Goal: Download file/media

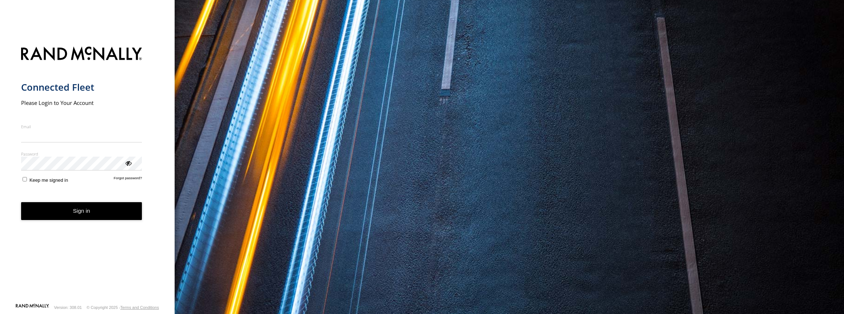
type input "**********"
click at [81, 212] on button "Sign in" at bounding box center [81, 211] width 121 height 18
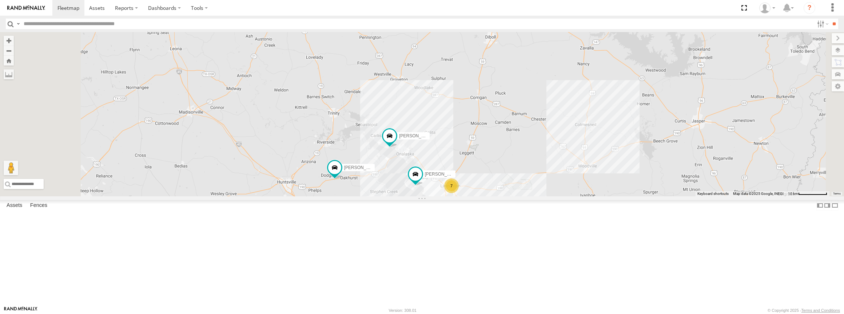
click at [0, 0] on link at bounding box center [0, 0] width 0 height 0
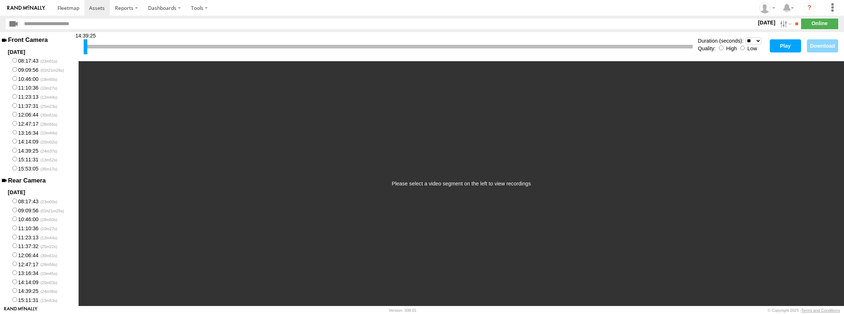
click at [785, 42] on button "Play" at bounding box center [785, 45] width 31 height 13
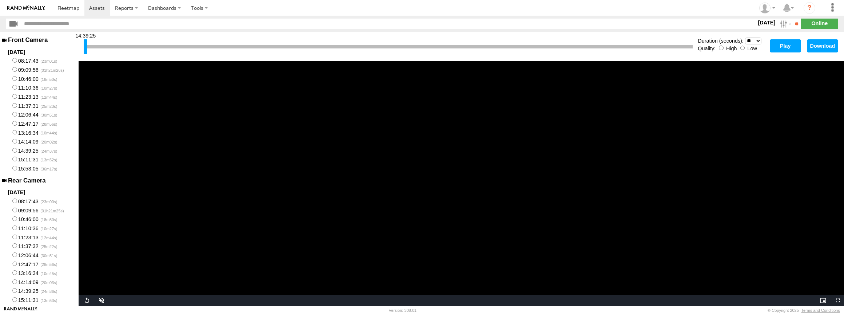
click at [758, 23] on label "[DATE]" at bounding box center [766, 23] width 20 height 8
click at [0, 0] on label at bounding box center [0, 0] width 0 height 0
click at [795, 23] on input "**" at bounding box center [797, 24] width 8 height 11
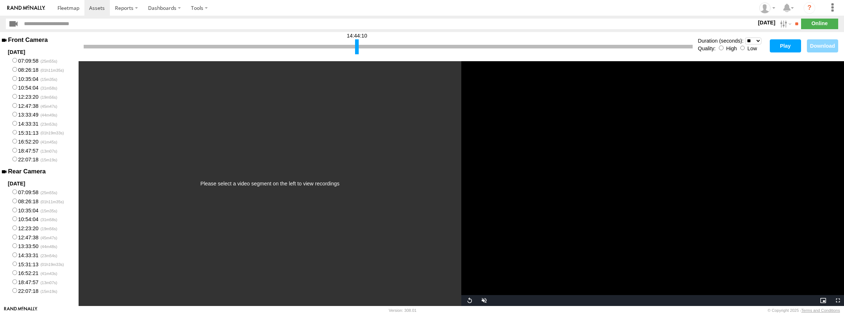
drag, startPoint x: 85, startPoint y: 48, endPoint x: 356, endPoint y: 44, distance: 271.4
click at [356, 44] on div at bounding box center [357, 46] width 4 height 15
click at [786, 46] on button "Play" at bounding box center [785, 45] width 31 height 13
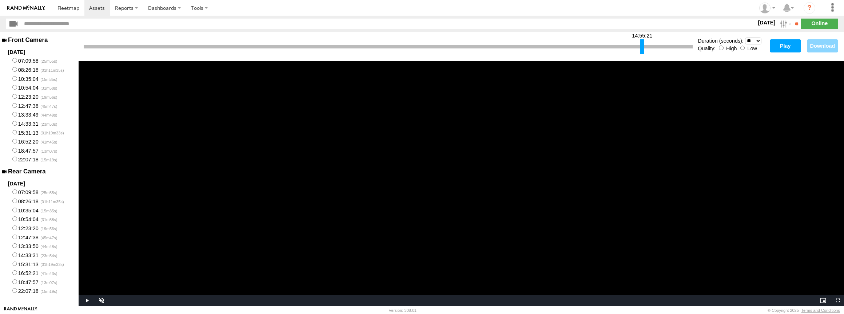
drag, startPoint x: 357, startPoint y: 48, endPoint x: 642, endPoint y: 49, distance: 285.2
click at [642, 49] on div at bounding box center [642, 46] width 4 height 15
click at [774, 45] on button "Play" at bounding box center [785, 45] width 31 height 13
click at [583, 45] on div at bounding box center [583, 46] width 4 height 15
click at [784, 44] on button "Play" at bounding box center [785, 45] width 31 height 13
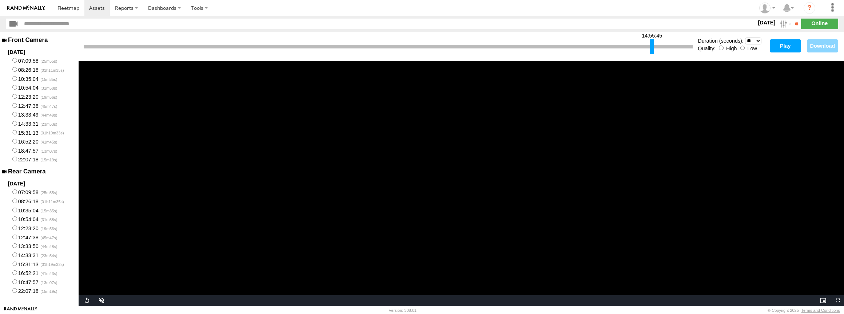
drag, startPoint x: 582, startPoint y: 47, endPoint x: 651, endPoint y: 51, distance: 69.6
click at [651, 51] on div at bounding box center [652, 46] width 4 height 15
click at [779, 42] on button "Play" at bounding box center [785, 45] width 31 height 13
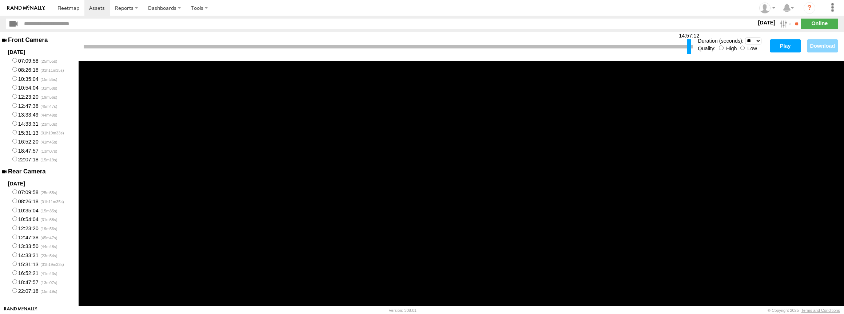
click at [688, 45] on div at bounding box center [689, 46] width 4 height 15
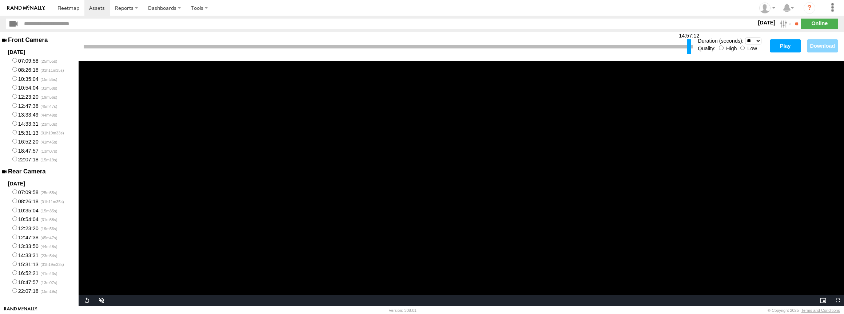
click at [784, 45] on button "Play" at bounding box center [785, 45] width 31 height 13
click at [19, 268] on label "15:31:13" at bounding box center [39, 263] width 79 height 9
click at [784, 47] on button "Play" at bounding box center [785, 45] width 31 height 13
click at [443, 190] on video "Video Player" at bounding box center [461, 183] width 765 height 244
click at [831, 45] on button "Download" at bounding box center [822, 45] width 31 height 13
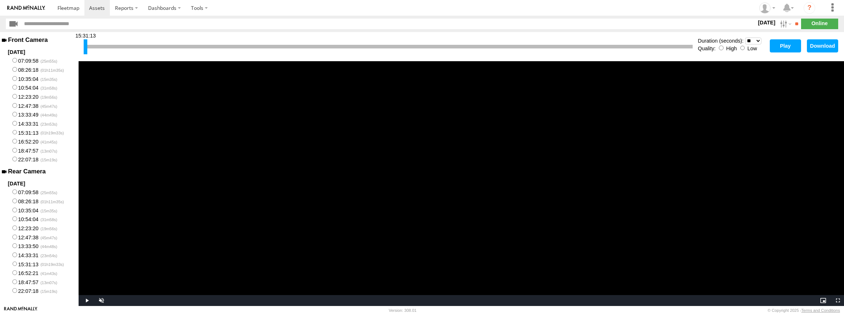
click at [816, 46] on button "Download" at bounding box center [822, 45] width 31 height 13
click at [781, 46] on button "Play" at bounding box center [785, 45] width 31 height 13
click at [457, 234] on video "Video Player" at bounding box center [461, 183] width 765 height 244
drag, startPoint x: 84, startPoint y: 52, endPoint x: 676, endPoint y: 44, distance: 591.9
click at [676, 44] on div at bounding box center [678, 46] width 4 height 15
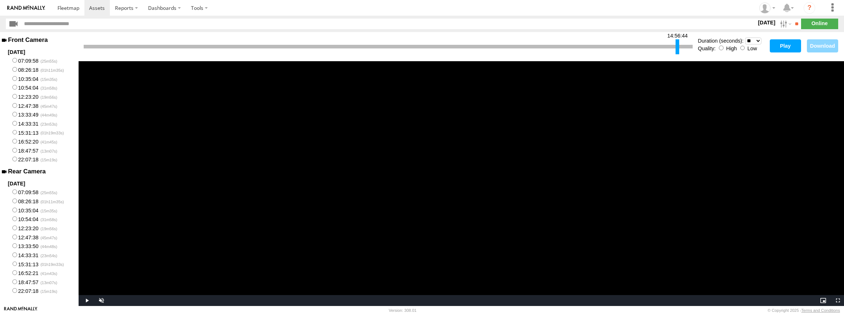
click at [788, 44] on button "Play" at bounding box center [785, 45] width 31 height 13
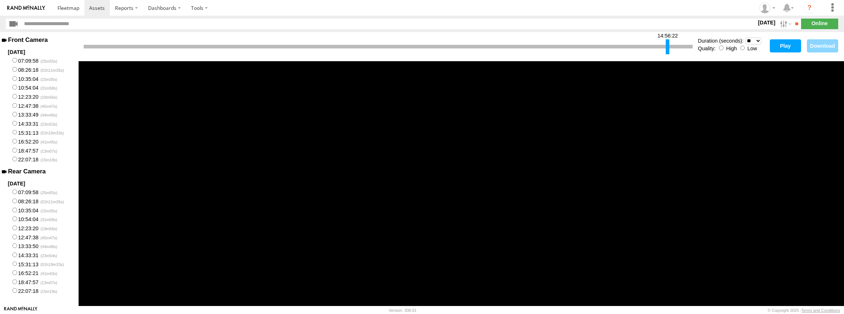
click at [666, 47] on div at bounding box center [668, 46] width 4 height 15
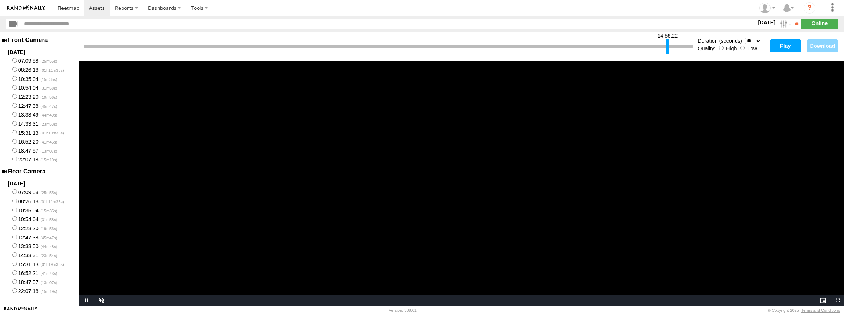
click at [773, 46] on button "Play" at bounding box center [785, 45] width 31 height 13
drag, startPoint x: 666, startPoint y: 47, endPoint x: 602, endPoint y: 49, distance: 64.8
click at [602, 49] on div at bounding box center [603, 46] width 4 height 15
click at [782, 40] on button "Play" at bounding box center [785, 45] width 31 height 13
drag, startPoint x: 603, startPoint y: 50, endPoint x: 535, endPoint y: 48, distance: 68.4
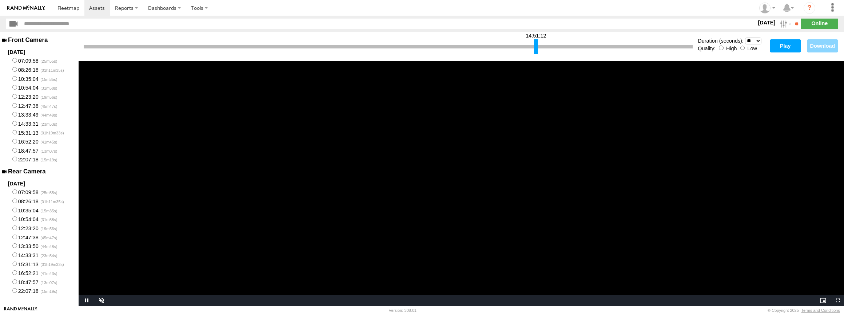
click at [535, 48] on div at bounding box center [536, 46] width 4 height 15
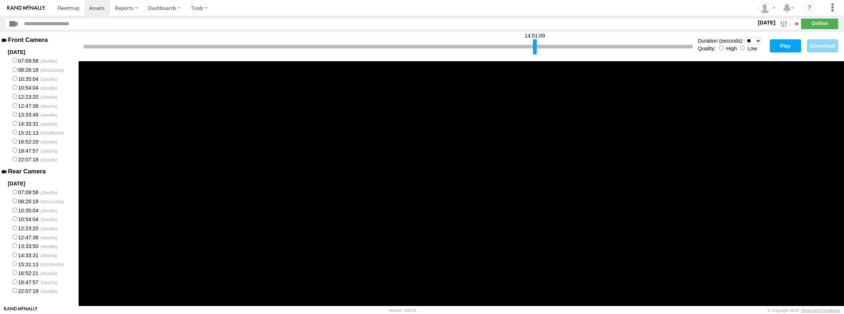
click at [793, 45] on button "Play" at bounding box center [785, 45] width 31 height 13
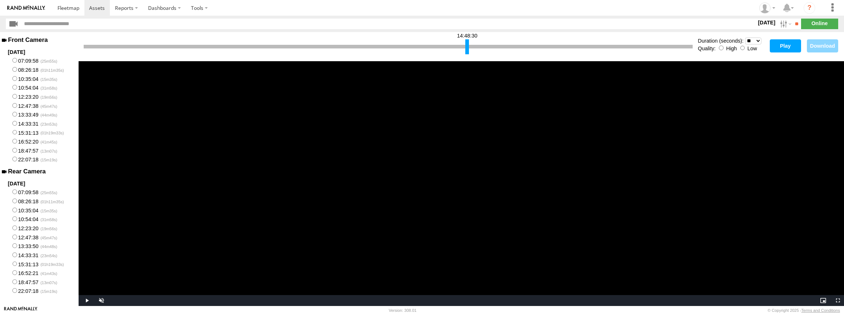
click at [467, 47] on div at bounding box center [467, 46] width 4 height 15
click at [777, 44] on button "Play" at bounding box center [785, 45] width 31 height 13
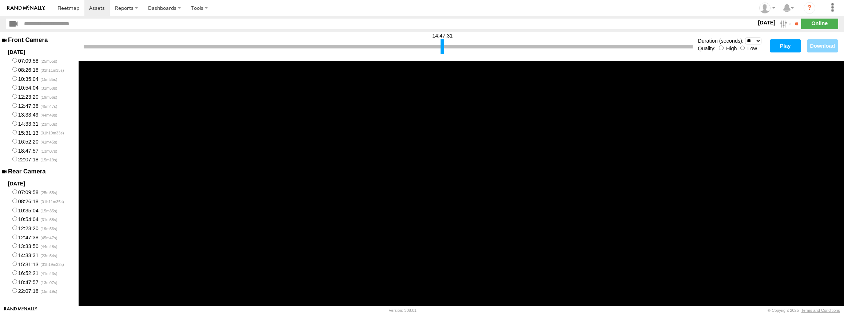
drag, startPoint x: 467, startPoint y: 46, endPoint x: 443, endPoint y: 46, distance: 24.7
click at [443, 46] on div at bounding box center [443, 46] width 4 height 15
click at [784, 45] on button "Play" at bounding box center [785, 45] width 31 height 13
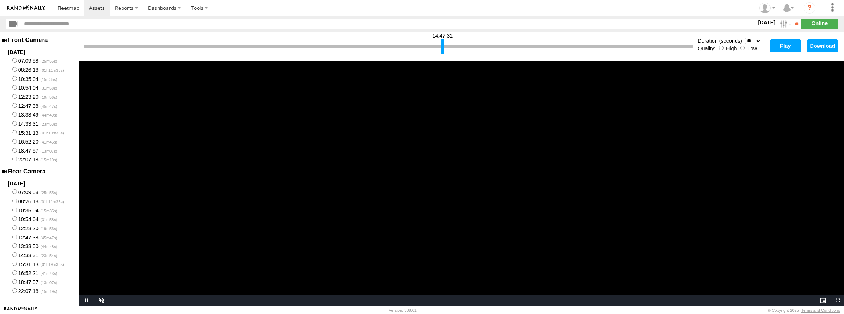
click at [439, 50] on div "14:47:31" at bounding box center [388, 46] width 609 height 19
drag, startPoint x: 439, startPoint y: 50, endPoint x: 422, endPoint y: 51, distance: 17.1
click at [422, 51] on div "14:47:31" at bounding box center [388, 46] width 609 height 19
click at [429, 45] on div at bounding box center [388, 47] width 609 height 4
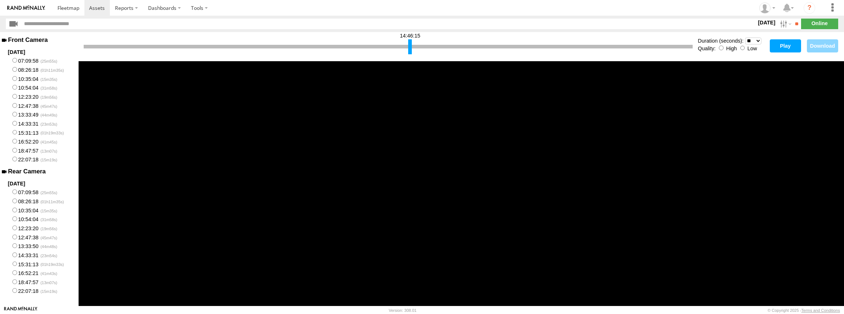
click at [411, 45] on div at bounding box center [410, 46] width 4 height 15
click at [784, 43] on button "Play" at bounding box center [785, 45] width 31 height 13
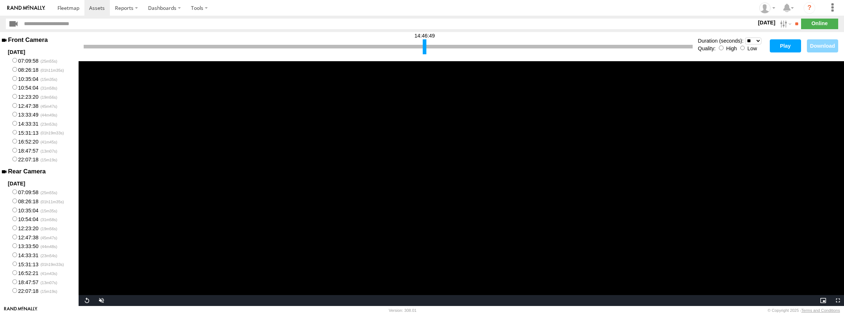
drag, startPoint x: 409, startPoint y: 47, endPoint x: 427, endPoint y: 47, distance: 18.2
click at [425, 47] on div at bounding box center [425, 46] width 4 height 15
click at [778, 42] on button "Play" at bounding box center [785, 45] width 31 height 13
click at [426, 51] on div at bounding box center [428, 46] width 4 height 15
click at [784, 47] on button "Play" at bounding box center [785, 45] width 31 height 13
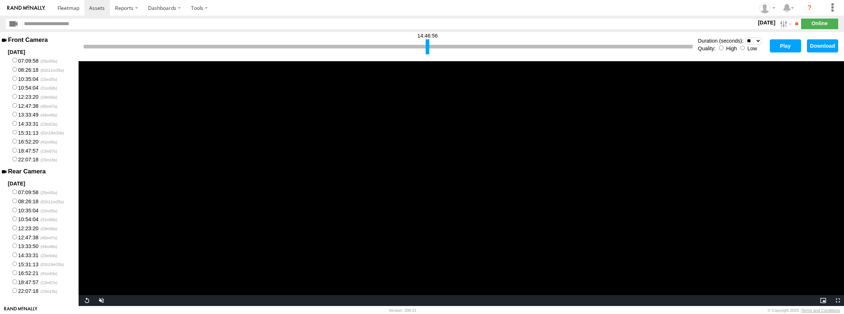
click at [754, 40] on select "* ** ** ** ** ** ** *** *** *** ***" at bounding box center [753, 40] width 16 height 7
select select "**"
click at [745, 37] on select "* ** ** ** ** ** ** *** *** *** ***" at bounding box center [753, 40] width 16 height 7
click at [781, 42] on button "Play" at bounding box center [785, 45] width 31 height 13
click at [822, 48] on button "Download" at bounding box center [822, 45] width 31 height 13
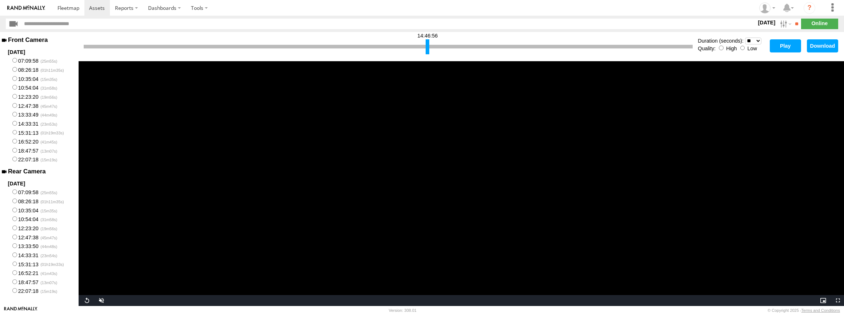
click at [822, 44] on button "Download" at bounding box center [822, 45] width 31 height 13
click at [355, 235] on video "Video Player" at bounding box center [461, 183] width 765 height 244
click at [382, 227] on video "Video Player" at bounding box center [461, 183] width 765 height 244
click at [88, 300] on span "Video Player" at bounding box center [86, 300] width 15 height 0
